Goal: Task Accomplishment & Management: Manage account settings

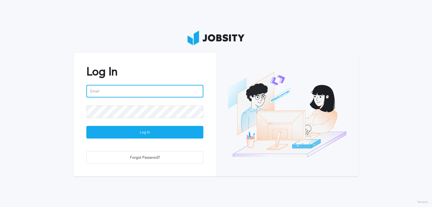
type input "[EMAIL_ADDRESS][PERSON_NAME][DOMAIN_NAME]"
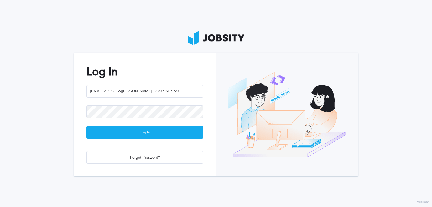
click at [127, 26] on section "Log In [EMAIL_ADDRESS][PERSON_NAME][DOMAIN_NAME] Log In Forgot Password?" at bounding box center [216, 103] width 432 height 207
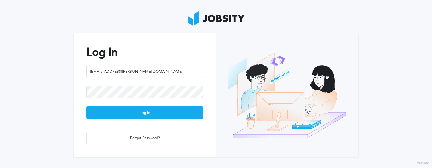
click at [157, 36] on div "Log In [EMAIL_ADDRESS][PERSON_NAME][DOMAIN_NAME] Log In Forgot Password?" at bounding box center [145, 95] width 142 height 124
click at [148, 20] on section "Log In [EMAIL_ADDRESS][PERSON_NAME][DOMAIN_NAME] Log In Forgot Password?" at bounding box center [216, 84] width 432 height 168
click at [209, 101] on div "Log In [EMAIL_ADDRESS][PERSON_NAME][DOMAIN_NAME] Log In Forgot Password?" at bounding box center [145, 95] width 142 height 124
click at [95, 17] on section "Log In [EMAIL_ADDRESS][PERSON_NAME][DOMAIN_NAME] Log In Forgot Password?" at bounding box center [216, 84] width 432 height 168
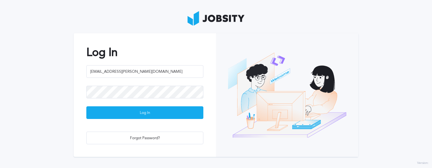
click at [164, 46] on h2 "Log In" at bounding box center [144, 52] width 117 height 13
drag, startPoint x: 87, startPoint y: 53, endPoint x: 130, endPoint y: 52, distance: 43.0
click at [130, 52] on h2 "Log In" at bounding box center [144, 52] width 117 height 13
drag, startPoint x: 129, startPoint y: 52, endPoint x: 81, endPoint y: 31, distance: 53.0
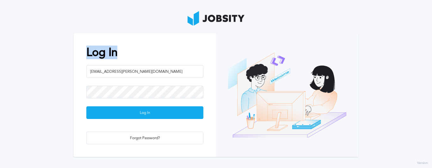
click at [81, 31] on section "Log In [EMAIL_ADDRESS][PERSON_NAME][DOMAIN_NAME] Log In Forgot Password?" at bounding box center [216, 84] width 432 height 168
drag, startPoint x: 81, startPoint y: 31, endPoint x: 178, endPoint y: 28, distance: 97.5
click at [178, 28] on section "Log In [EMAIL_ADDRESS][PERSON_NAME][DOMAIN_NAME] Log In Forgot Password?" at bounding box center [216, 84] width 432 height 168
drag, startPoint x: 178, startPoint y: 17, endPoint x: 255, endPoint y: 17, distance: 77.5
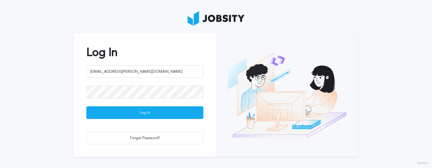
click at [255, 17] on section "Log In [EMAIL_ADDRESS][PERSON_NAME][DOMAIN_NAME] Log In Forgot Password?" at bounding box center [216, 84] width 432 height 168
drag, startPoint x: 143, startPoint y: 24, endPoint x: 223, endPoint y: 24, distance: 80.7
click at [223, 24] on section "Log In [EMAIL_ADDRESS][PERSON_NAME][DOMAIN_NAME] Log In Forgot Password?" at bounding box center [216, 84] width 432 height 168
click at [115, 41] on div "Log In [EMAIL_ADDRESS][PERSON_NAME][DOMAIN_NAME] Log In Forgot Password?" at bounding box center [145, 95] width 142 height 124
click at [158, 53] on h2 "Log In" at bounding box center [144, 52] width 117 height 13
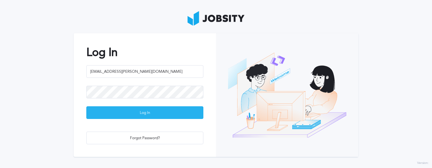
click at [145, 114] on div "Log In" at bounding box center [145, 113] width 116 height 13
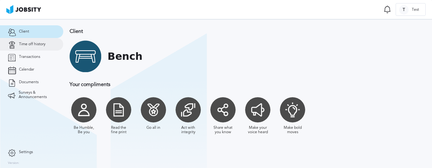
click at [44, 46] on span "Time off history" at bounding box center [32, 44] width 27 height 4
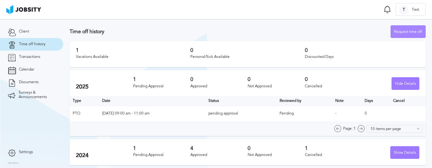
click at [401, 35] on div "Request time off" at bounding box center [408, 32] width 34 height 13
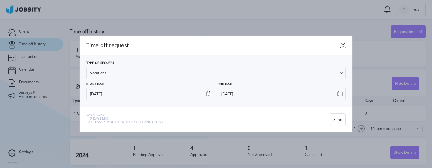
click at [169, 86] on div "Start Date [DATE]" at bounding box center [150, 92] width 128 height 18
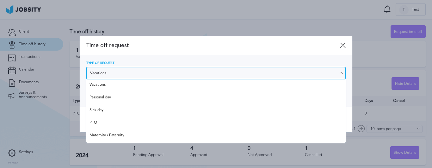
click at [130, 73] on input "Vacations" at bounding box center [215, 73] width 259 height 13
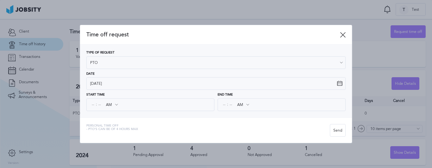
click at [101, 122] on div "Time off request Type of Request PTO Vacations Personal day Sick day PTO Matern…" at bounding box center [216, 84] width 272 height 118
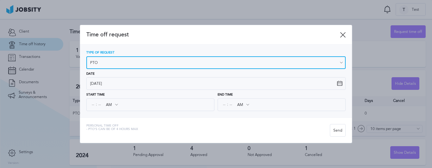
click at [145, 63] on input "PTO" at bounding box center [215, 62] width 259 height 13
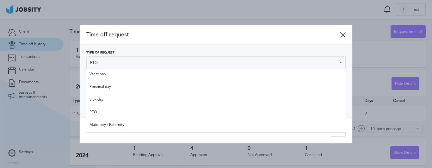
click at [134, 134] on div "Personal Time Off - PTO's can be of 4 hours max" at bounding box center [112, 130] width 52 height 13
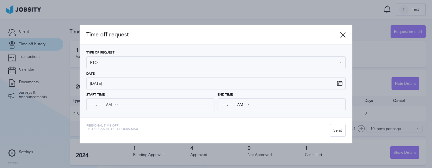
click at [280, 34] on span "Time off request" at bounding box center [213, 34] width 254 height 7
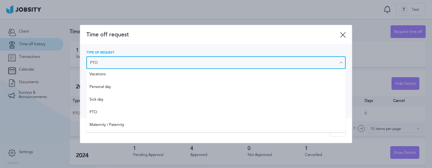
click at [150, 61] on input "PTO" at bounding box center [215, 62] width 259 height 13
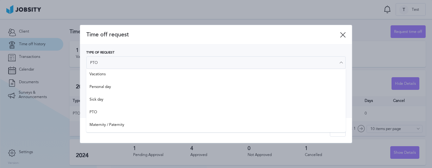
click at [163, 51] on div "Type of Request PTO" at bounding box center [215, 60] width 259 height 18
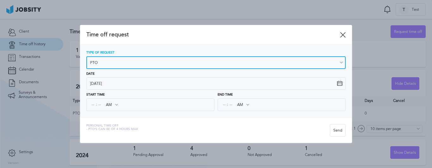
click at [251, 64] on input "PTO" at bounding box center [215, 62] width 259 height 13
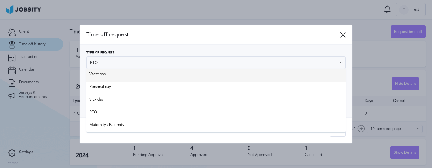
type input "Vacations"
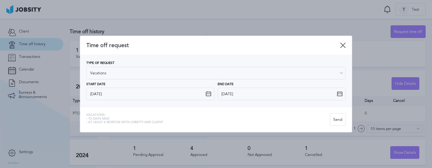
click at [129, 77] on div "Type of Request Vacations Vacations Personal day Sick day PTO Maternity / Pater…" at bounding box center [215, 70] width 259 height 18
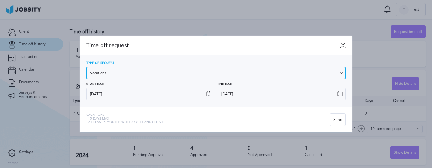
click at [133, 76] on input "Vacations" at bounding box center [215, 73] width 259 height 13
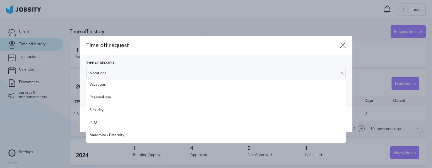
click at [147, 59] on div "Type of Request Vacations Vacations Personal day Sick day PTO Maternity / Pater…" at bounding box center [216, 81] width 272 height 52
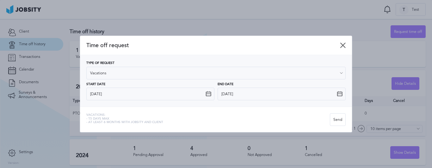
click at [342, 44] on icon at bounding box center [343, 45] width 6 height 6
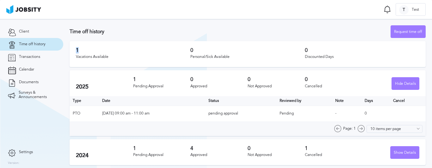
drag, startPoint x: 76, startPoint y: 50, endPoint x: 96, endPoint y: 49, distance: 20.3
click at [96, 49] on h3 "1" at bounding box center [133, 50] width 115 height 6
click at [99, 53] on h3 "1" at bounding box center [133, 50] width 115 height 6
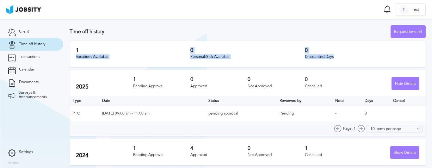
drag, startPoint x: 341, startPoint y: 58, endPoint x: 106, endPoint y: 51, distance: 235.7
click at [106, 51] on div "1 Vacations Available 0 Personal/Sick Available 0 Discounted Days" at bounding box center [248, 54] width 356 height 26
click at [106, 52] on h3 "1" at bounding box center [133, 50] width 115 height 6
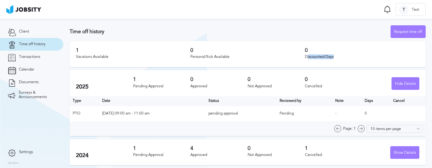
drag, startPoint x: 304, startPoint y: 58, endPoint x: 331, endPoint y: 59, distance: 27.5
click at [331, 59] on div "Discounted Days" at bounding box center [362, 57] width 115 height 4
drag, startPoint x: 331, startPoint y: 58, endPoint x: 288, endPoint y: 59, distance: 44.0
click at [288, 59] on div "1 Vacations Available 0 Personal/Sick Available 0 Discounted Days" at bounding box center [248, 54] width 356 height 26
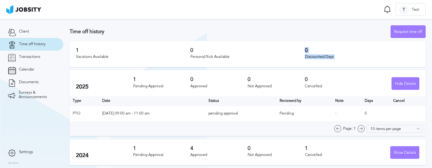
click at [288, 59] on div "0 Personal/Sick Available" at bounding box center [247, 53] width 115 height 13
click at [40, 57] on link "Transactions" at bounding box center [31, 57] width 63 height 13
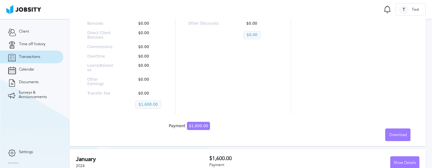
scroll to position [118, 0]
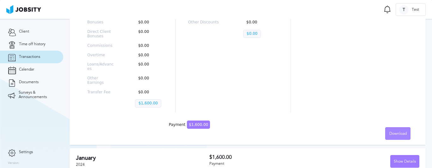
click at [391, 132] on span "Download" at bounding box center [397, 134] width 17 height 4
click at [358, 122] on div "English Spanish" at bounding box center [216, 84] width 432 height 168
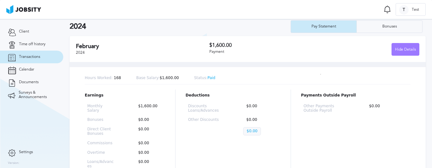
scroll to position [23, 0]
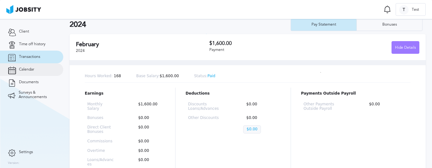
click at [30, 70] on span "Calendar" at bounding box center [26, 69] width 15 height 4
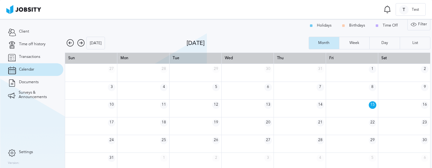
scroll to position [8, 0]
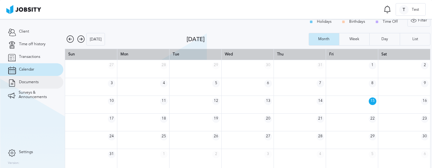
click at [41, 85] on link "Documents" at bounding box center [31, 82] width 63 height 13
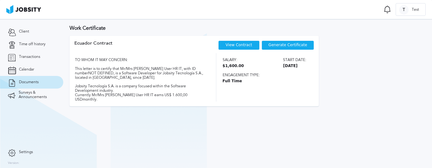
click at [277, 48] on div "Generate Certificate" at bounding box center [288, 44] width 53 height 9
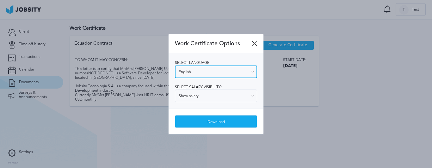
click at [212, 73] on input "English" at bounding box center [216, 71] width 82 height 13
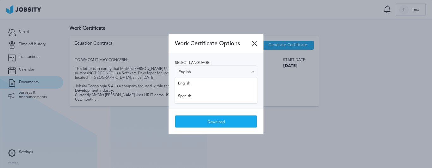
click at [199, 108] on div "Download" at bounding box center [216, 121] width 95 height 26
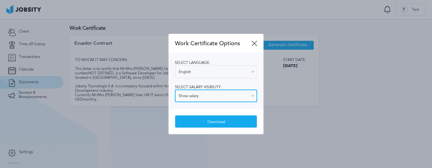
click at [208, 95] on input "Show salary" at bounding box center [216, 96] width 82 height 13
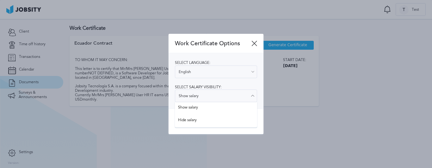
click at [245, 85] on div "Select language: English English Spanish Select salary visibility: Show salary …" at bounding box center [216, 80] width 95 height 55
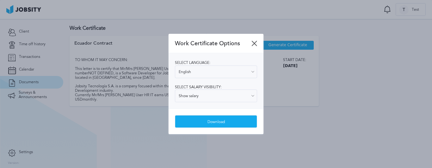
click at [255, 44] on icon at bounding box center [254, 43] width 6 height 6
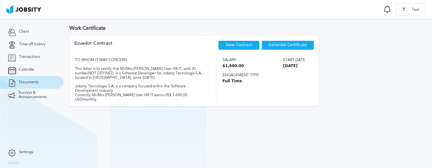
click at [195, 94] on div "TO WHOM IT MAY CONCERN: This letter is to certify that Mr/Mrs [PERSON_NAME] Use…" at bounding box center [139, 77] width 131 height 48
click at [35, 98] on span "Surveys & Announcements" at bounding box center [37, 94] width 37 height 9
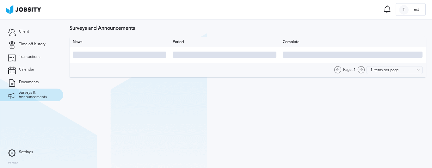
type input "10 items per page"
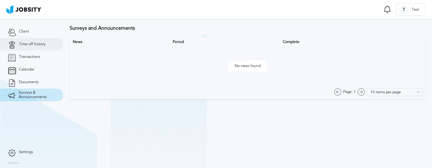
click at [35, 48] on link "Time off history" at bounding box center [31, 44] width 63 height 13
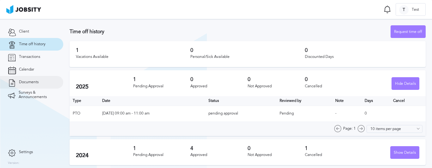
click at [35, 83] on span "Documents" at bounding box center [29, 82] width 20 height 4
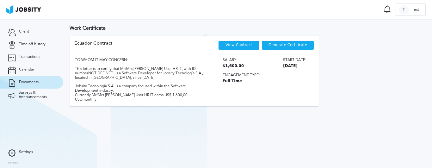
drag, startPoint x: 183, startPoint y: 98, endPoint x: 137, endPoint y: 67, distance: 55.7
click at [137, 67] on div "Ecuador Contract View Contract Generate Certificate TO WHOM IT MAY CONCERN: Thi…" at bounding box center [194, 71] width 249 height 71
click at [137, 67] on div "TO WHOM IT MAY CONCERN: This letter is to certify that Mr/Mrs [PERSON_NAME] Use…" at bounding box center [139, 77] width 131 height 48
